Goal: Task Accomplishment & Management: Manage account settings

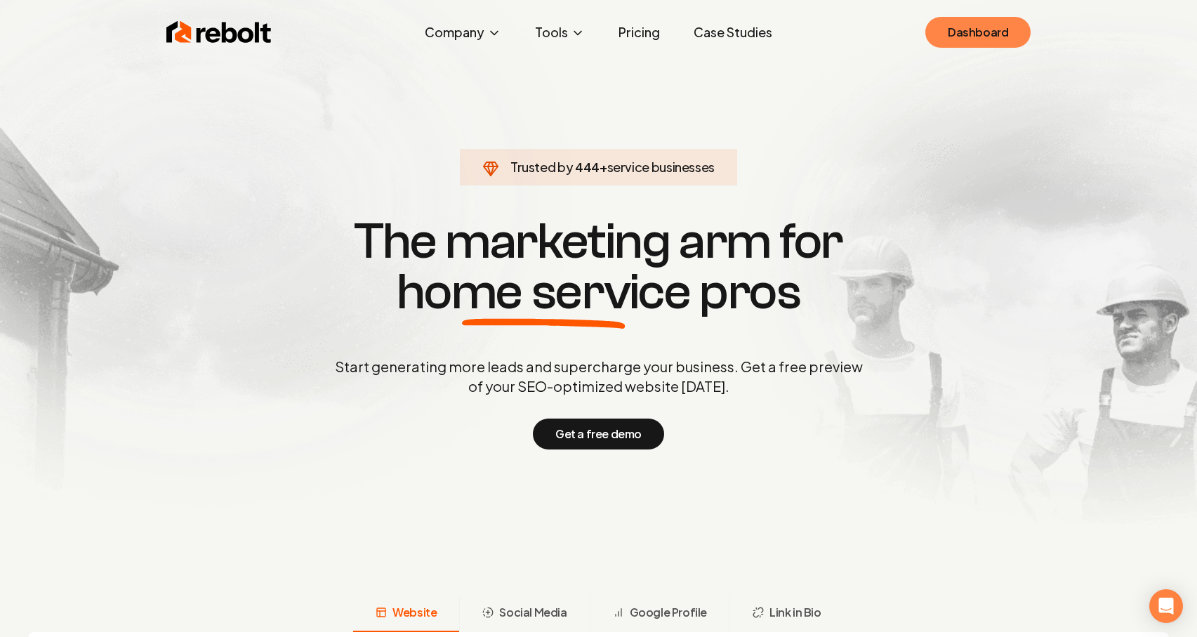
click at [984, 40] on link "Dashboard" at bounding box center [978, 32] width 105 height 31
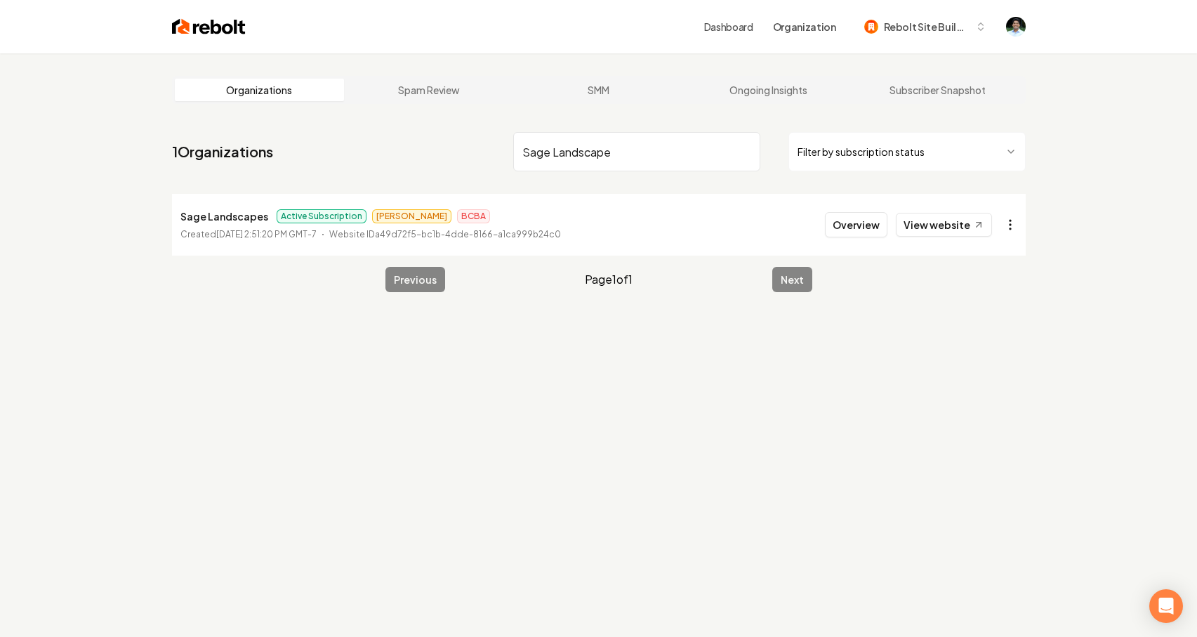
type input "Sage Landscape"
click at [1011, 225] on html "Dashboard Organization Rebolt Site Builder Organizations Spam Review SMM Ongoin…" at bounding box center [598, 318] width 1197 height 637
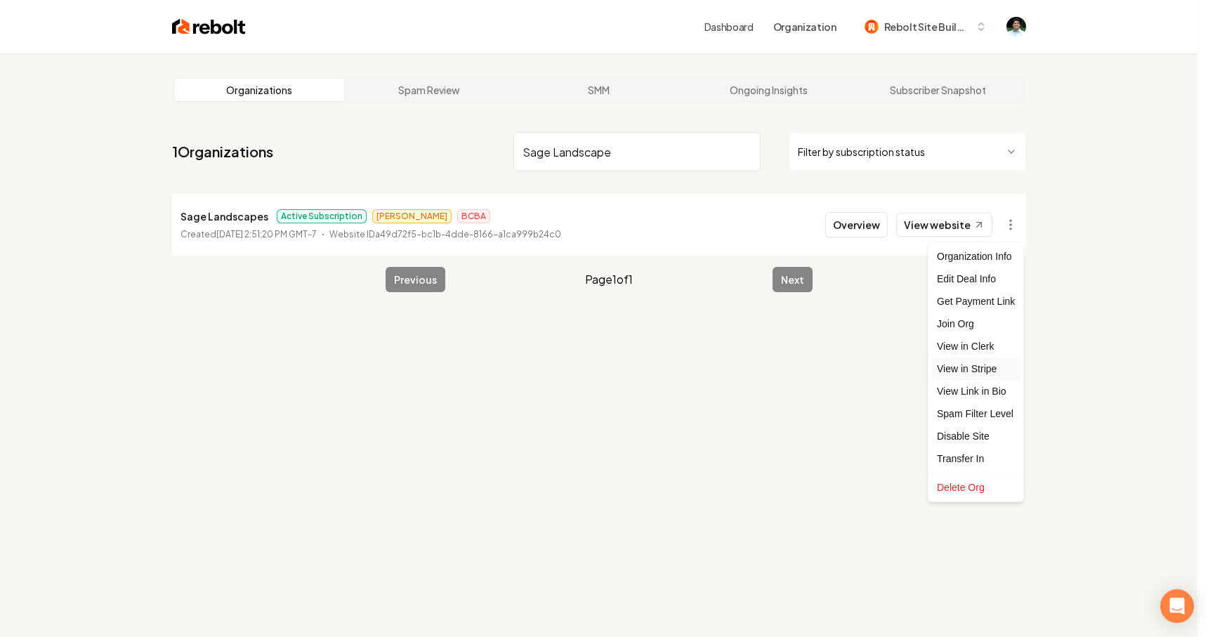
click at [971, 371] on link "View in Stripe" at bounding box center [975, 368] width 89 height 22
